Goal: Transaction & Acquisition: Download file/media

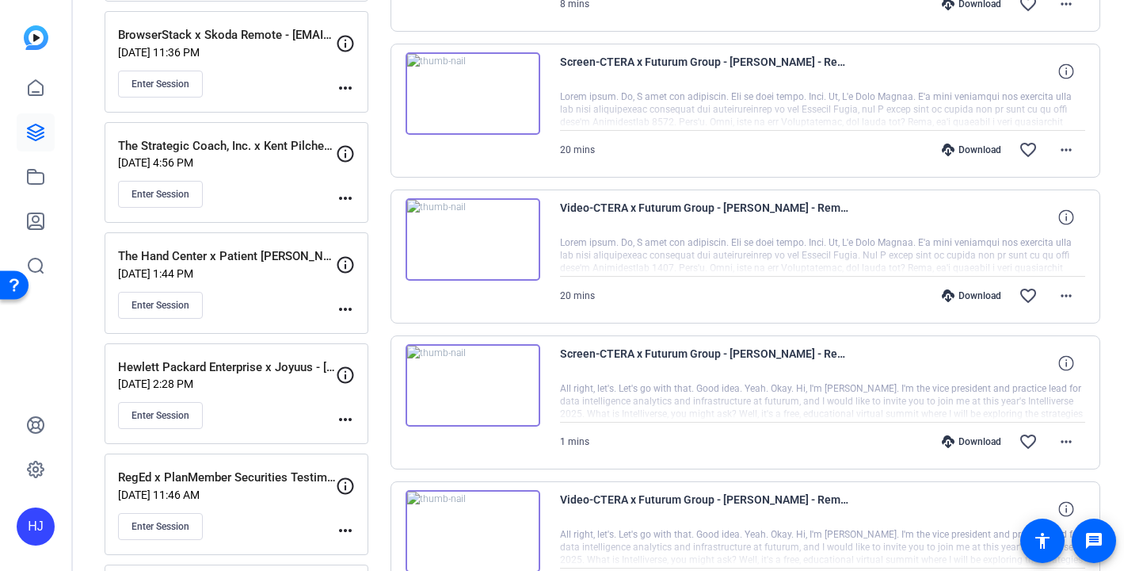
scroll to position [617, 0]
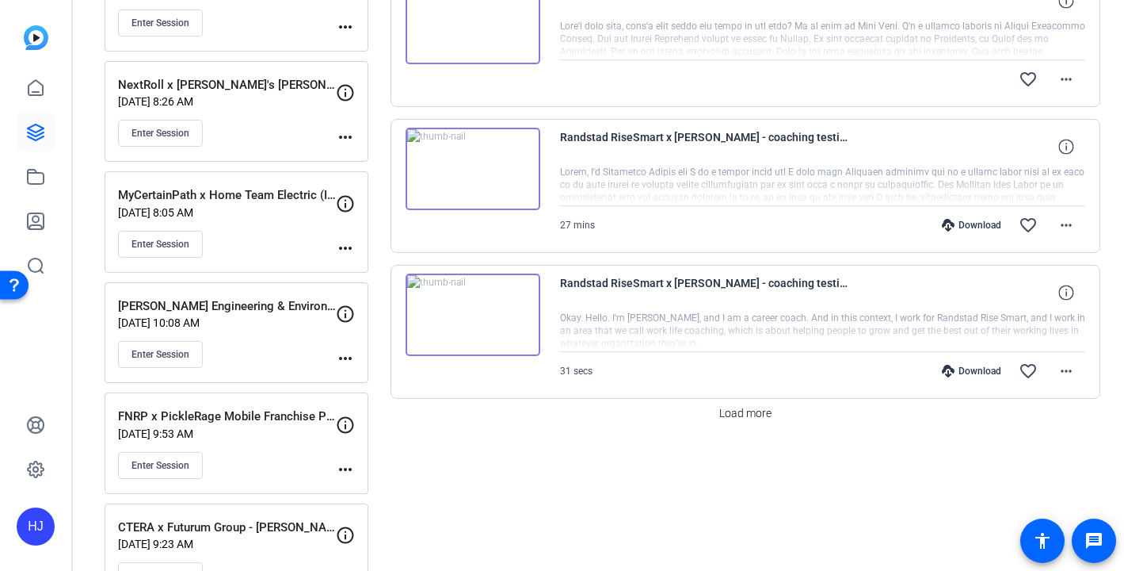
scroll to position [1392, 0]
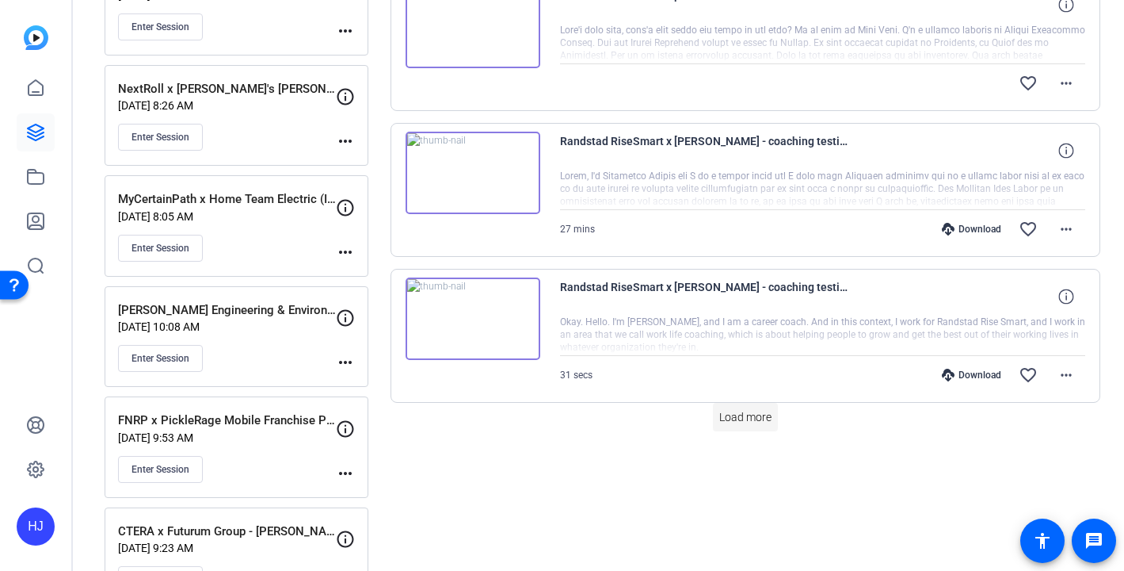
click at [729, 423] on span "Load more" at bounding box center [745, 417] width 52 height 17
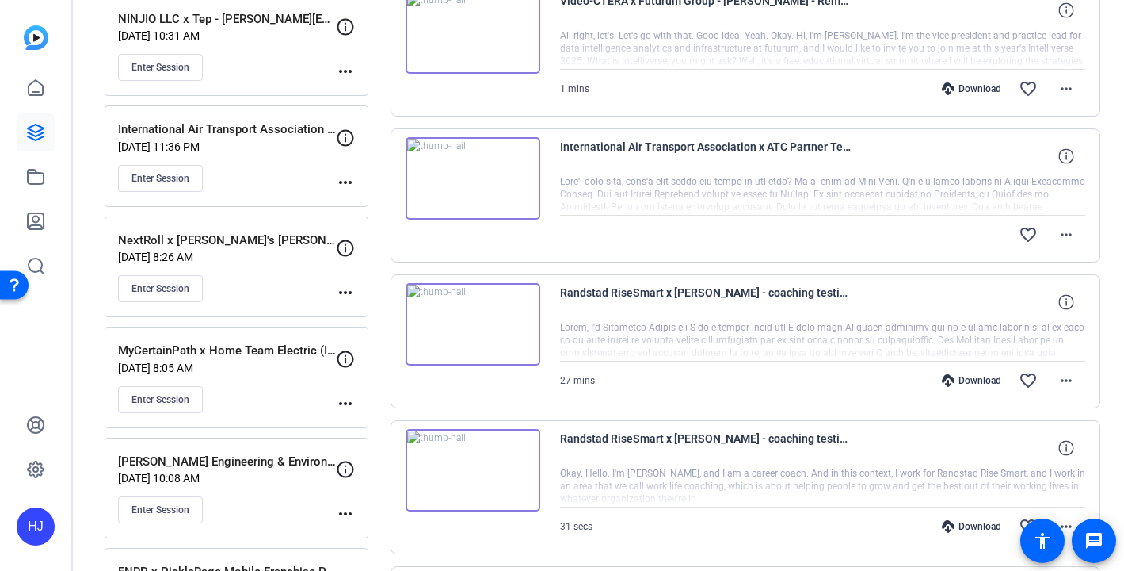
scroll to position [1238, 0]
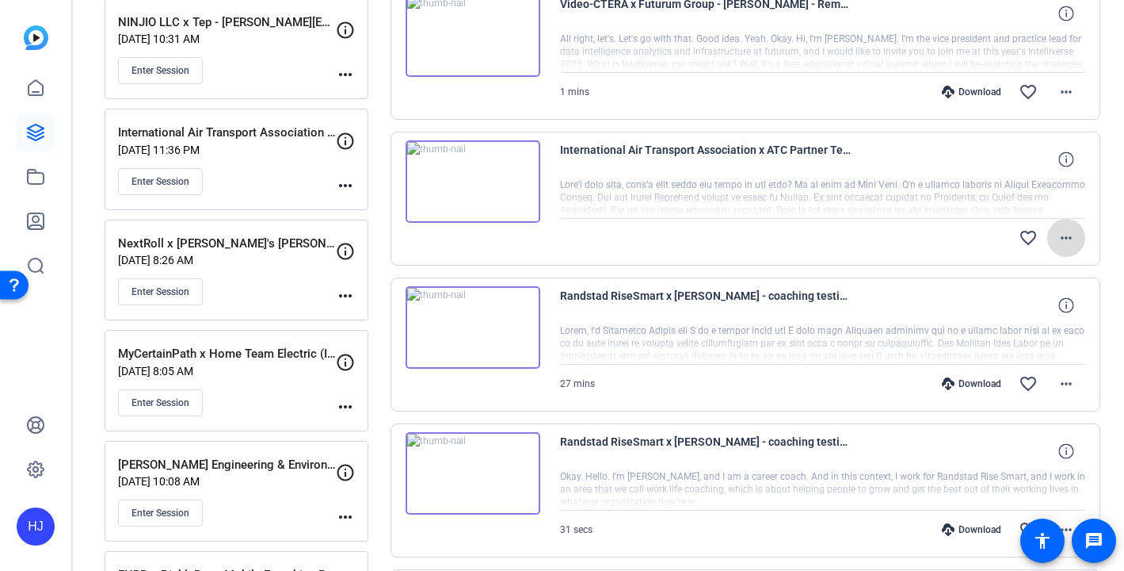
click at [1064, 231] on mat-icon "more_horiz" at bounding box center [1066, 237] width 19 height 19
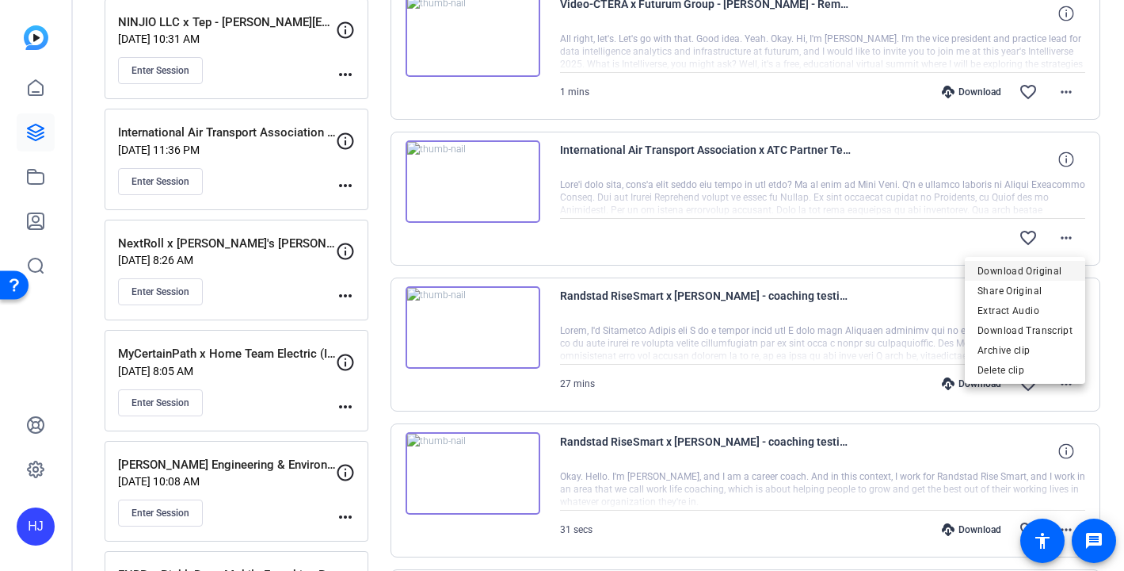
click at [1047, 268] on span "Download Original" at bounding box center [1025, 270] width 95 height 19
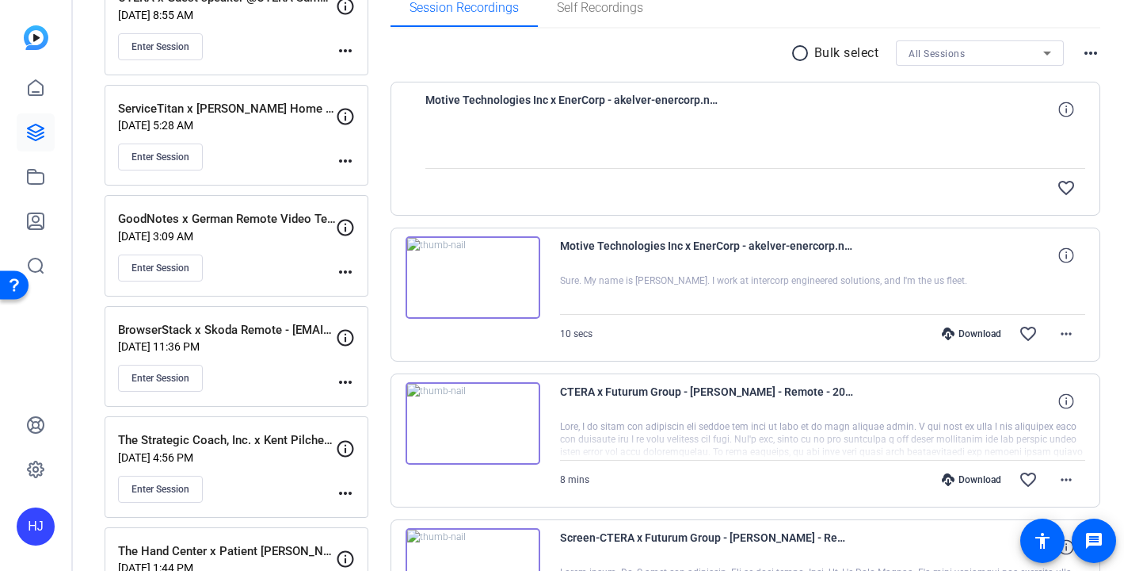
scroll to position [0, 0]
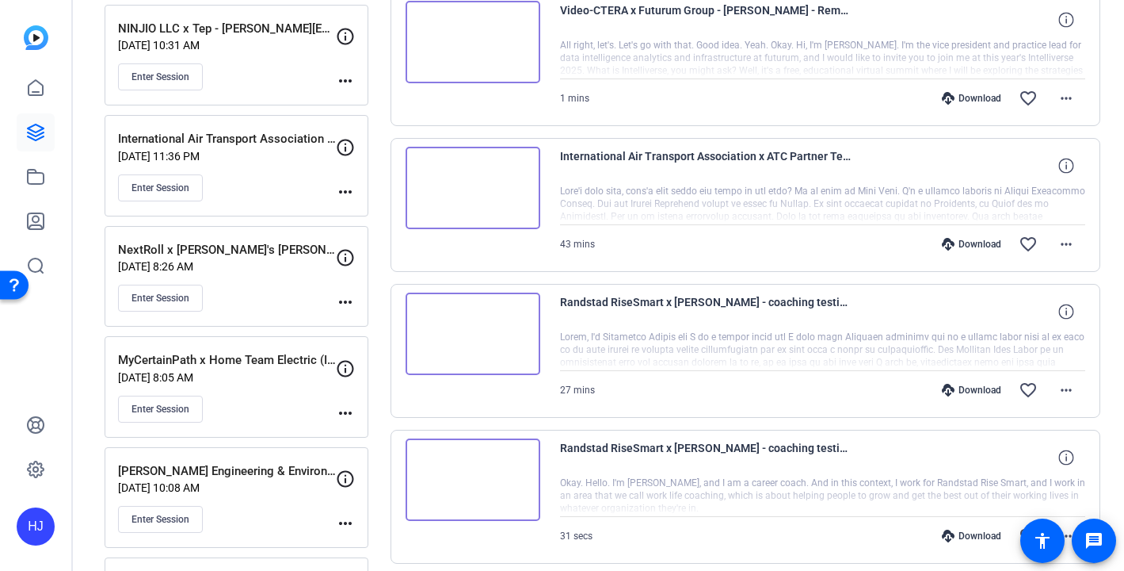
scroll to position [1193, 0]
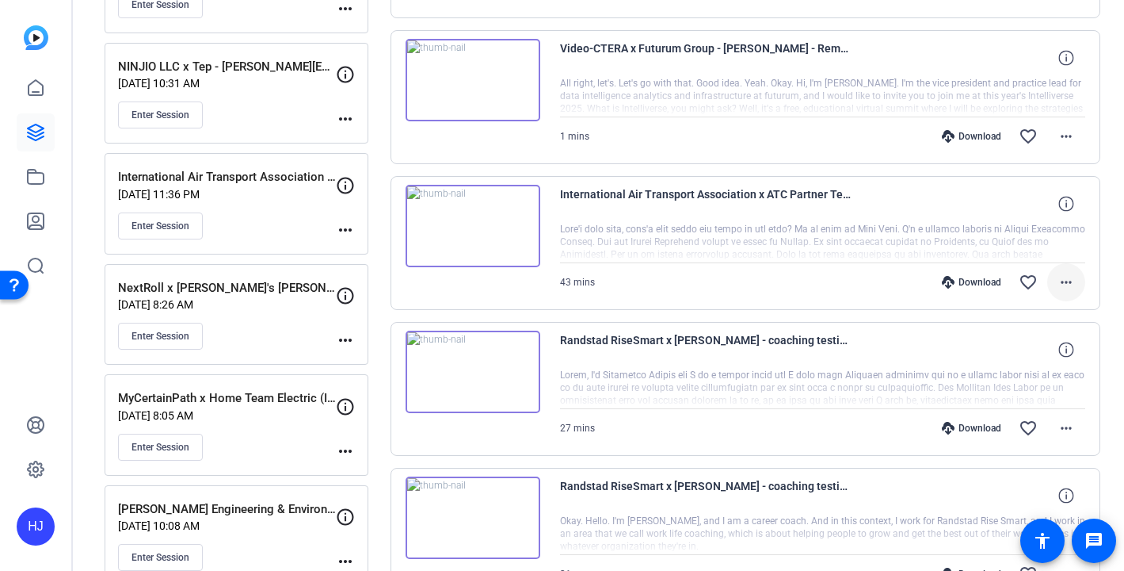
click at [1067, 279] on mat-icon "more_horiz" at bounding box center [1066, 282] width 19 height 19
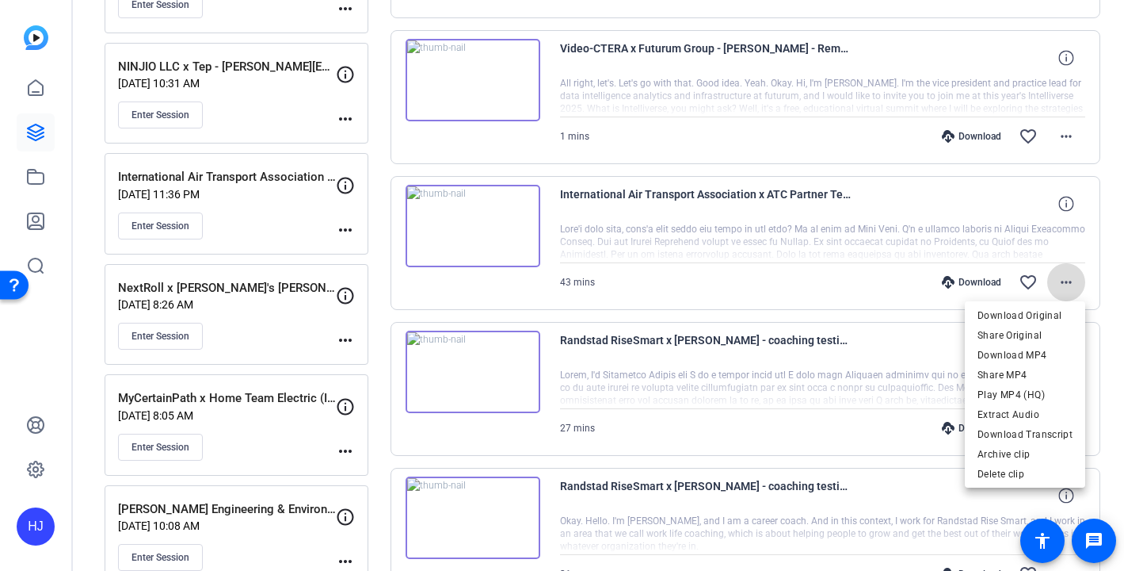
click at [1067, 275] on body "Press Option+1 for screen-reader mode, Option+0 to cancel Accessibility Screen-…" at bounding box center [562, 285] width 1124 height 571
click at [1044, 352] on span "Download MP4" at bounding box center [1025, 354] width 95 height 19
